Goal: Find specific page/section: Find specific page/section

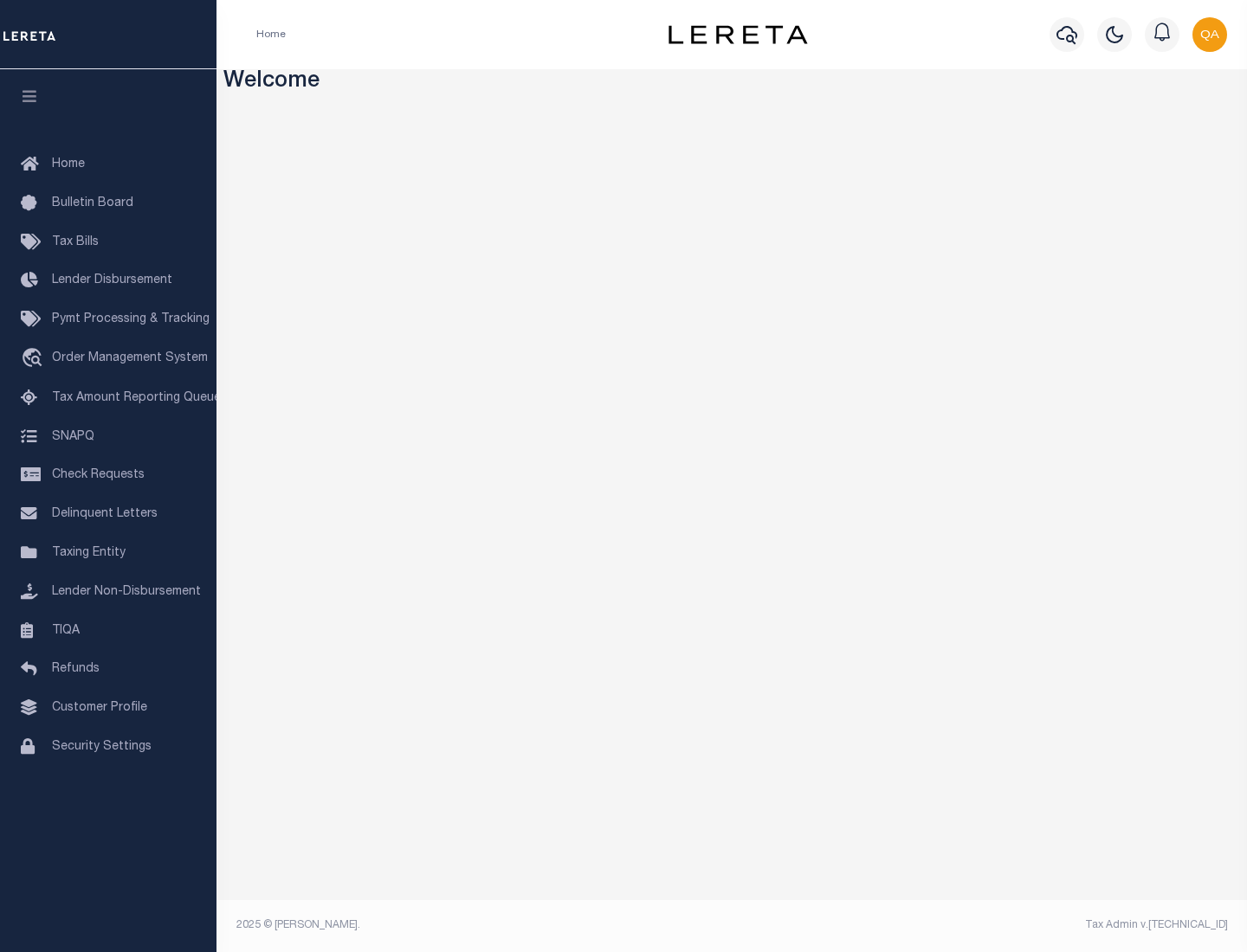
click at [108, 476] on span "Check Requests" at bounding box center [98, 475] width 93 height 12
select select "50"
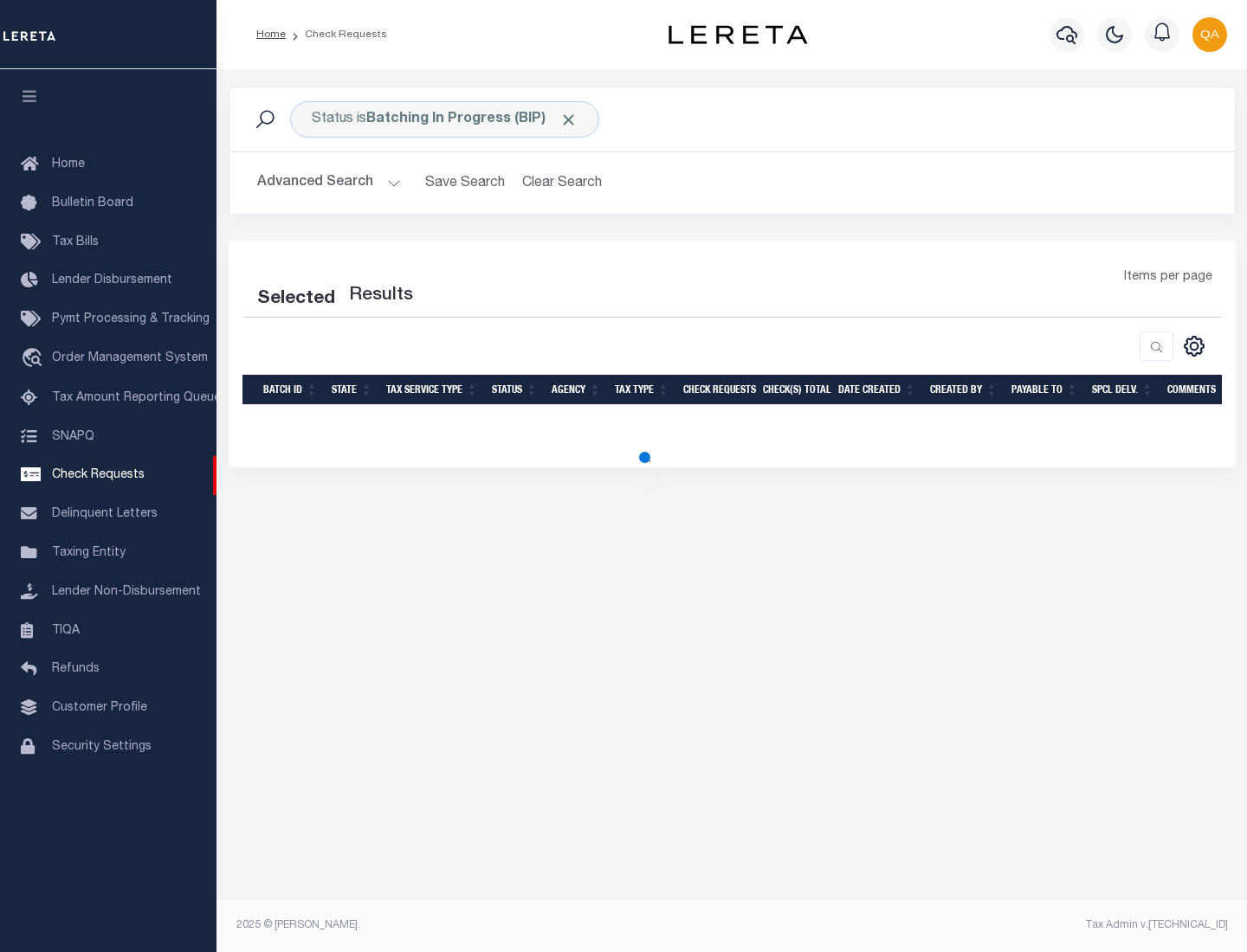
select select "50"
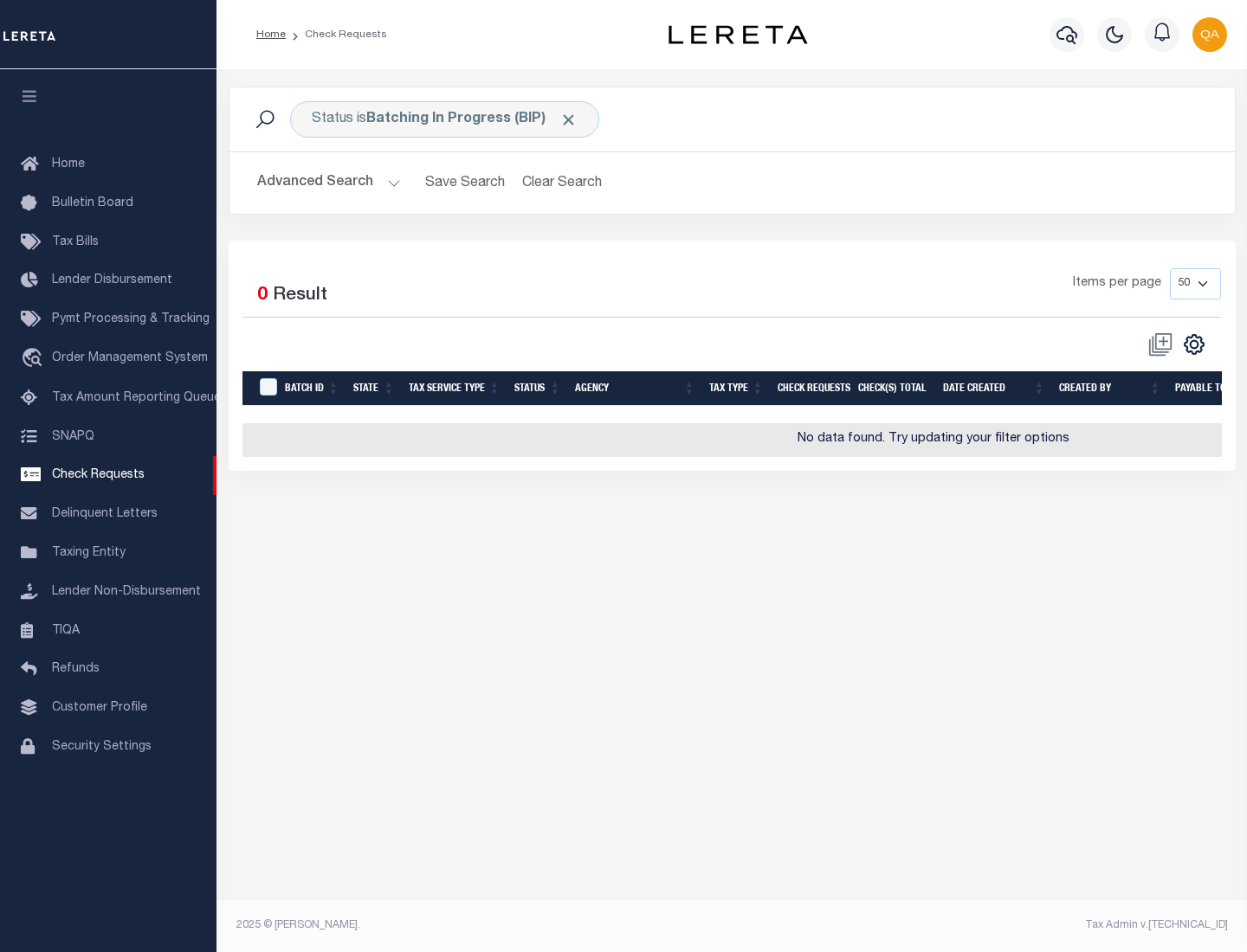
click at [569, 120] on span "Click to Remove" at bounding box center [568, 120] width 18 height 18
